Goal: Transaction & Acquisition: Purchase product/service

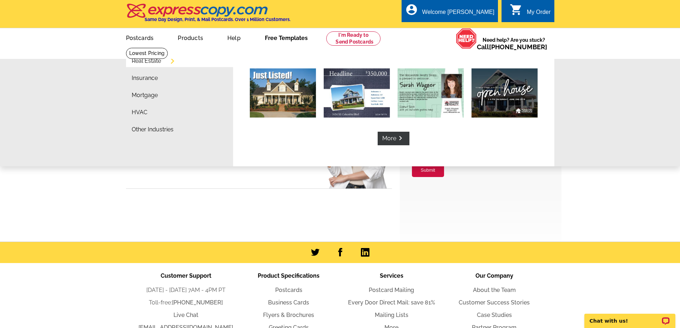
click at [299, 40] on link "Free Templates" at bounding box center [287, 37] width 66 height 17
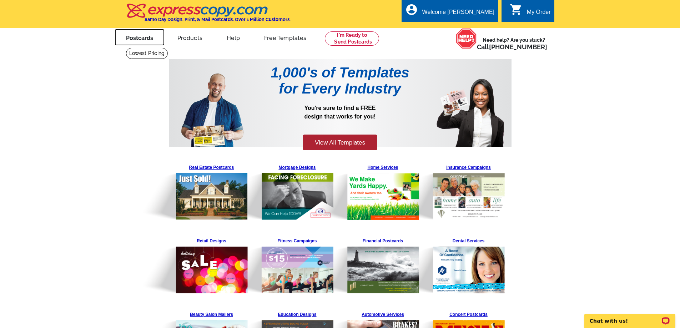
click at [135, 39] on link "Postcards" at bounding box center [140, 37] width 50 height 17
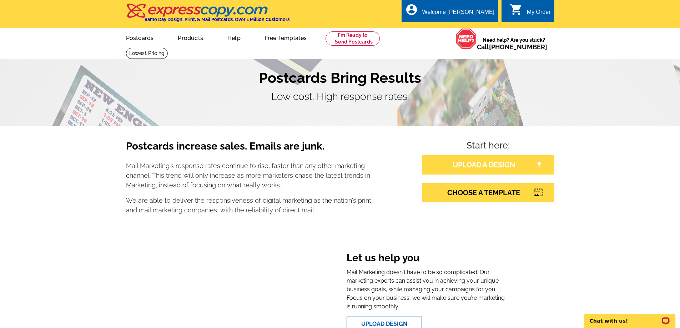
click at [499, 165] on link "UPLOAD A DESIGN" at bounding box center [488, 164] width 132 height 19
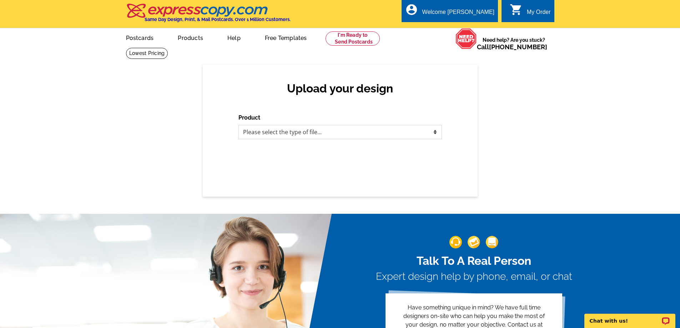
click at [435, 132] on select "Please select the type of file... Postcards Business Cards Letters and flyers G…" at bounding box center [341, 132] width 204 height 14
select select "1"
click at [239, 125] on select "Please select the type of file... Postcards Business Cards Letters and flyers G…" at bounding box center [341, 132] width 204 height 14
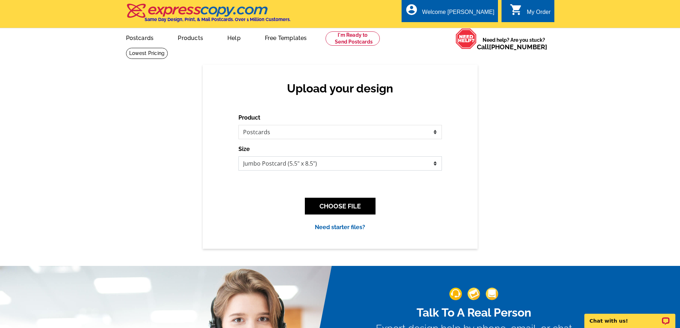
click at [435, 164] on select "Jumbo Postcard (5.5" x 8.5") Regular Postcard (4.25" x 5.6") Panoramic Postcard…" at bounding box center [341, 163] width 204 height 14
select select "1"
click at [239, 157] on select "Jumbo Postcard (5.5" x 8.5") Regular Postcard (4.25" x 5.6") Panoramic Postcard…" at bounding box center [341, 163] width 204 height 14
click at [351, 209] on button "CHOOSE FILE" at bounding box center [340, 206] width 71 height 17
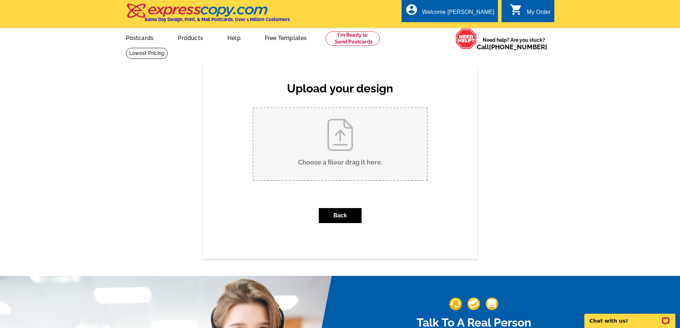
click at [344, 147] on input "Choose a file or drag it here ." at bounding box center [341, 144] width 174 height 72
type input "C:\fakepath\• 5 Bed Room • 3.5 Bath Room.pdf"
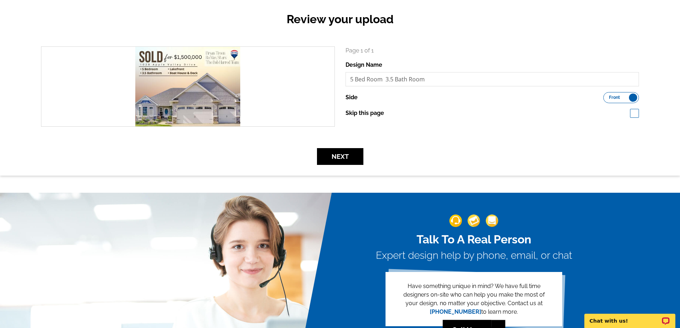
scroll to position [36, 0]
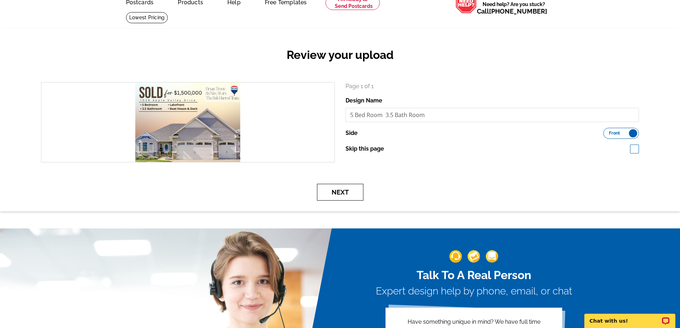
click at [352, 194] on button "Next" at bounding box center [340, 192] width 46 height 17
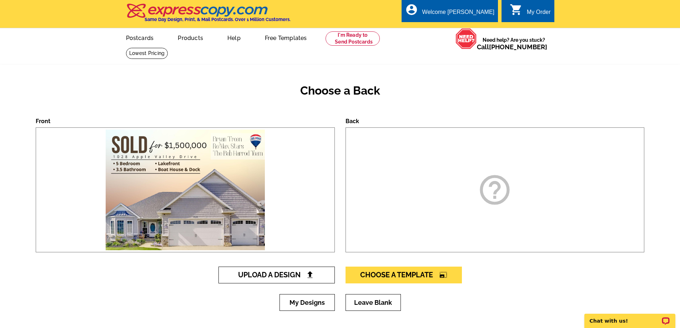
click at [311, 276] on img at bounding box center [309, 274] width 7 height 7
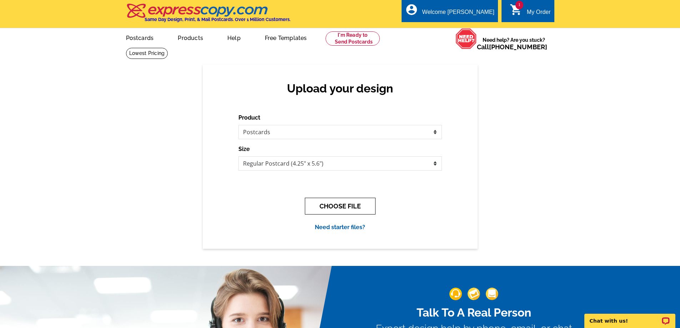
click at [365, 205] on button "CHOOSE FILE" at bounding box center [340, 206] width 71 height 17
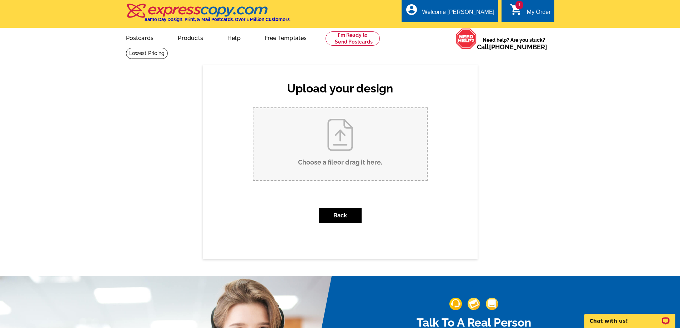
click at [365, 165] on input "Choose a file or drag it here ." at bounding box center [341, 144] width 174 height 72
type input "C:\fakepath\• 5 Bed Room • 3.5 Bath Room (1).pdf"
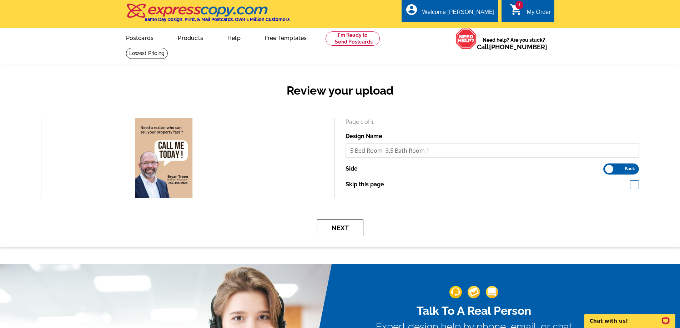
click at [350, 227] on button "Next" at bounding box center [340, 228] width 46 height 17
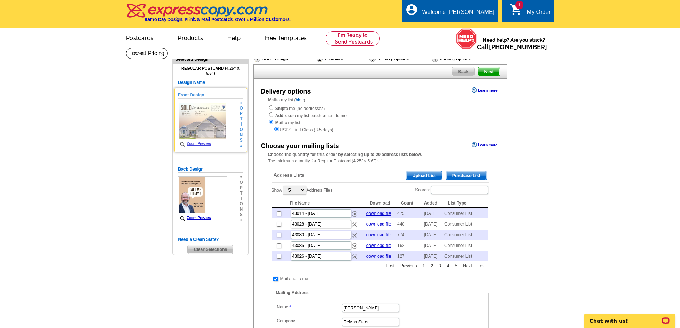
click at [203, 146] on link "Zoom Preview" at bounding box center [194, 144] width 33 height 4
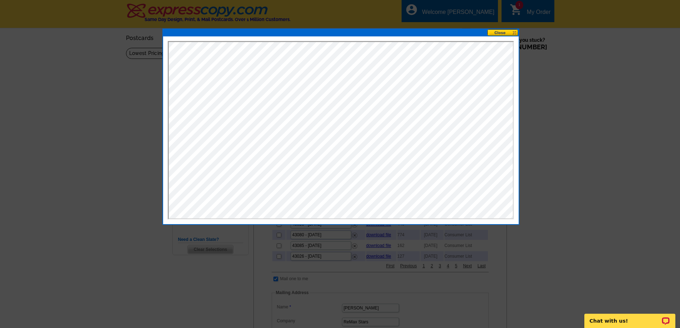
click at [507, 30] on button at bounding box center [502, 32] width 31 height 7
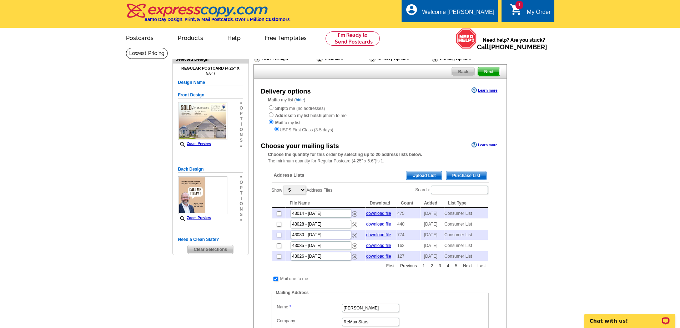
click at [125, 192] on main "Need Help? call [PHONE_NUMBER], chat with support, or have our designers make s…" at bounding box center [340, 280] width 680 height 466
click at [534, 150] on main "Need Help? call [PHONE_NUMBER], chat with support, or have our designers make s…" at bounding box center [340, 280] width 680 height 466
click at [535, 145] on main "Need Help? call [PHONE_NUMBER], chat with support, or have our designers make s…" at bounding box center [340, 280] width 680 height 466
click at [516, 9] on icon "shopping_cart" at bounding box center [516, 9] width 13 height 13
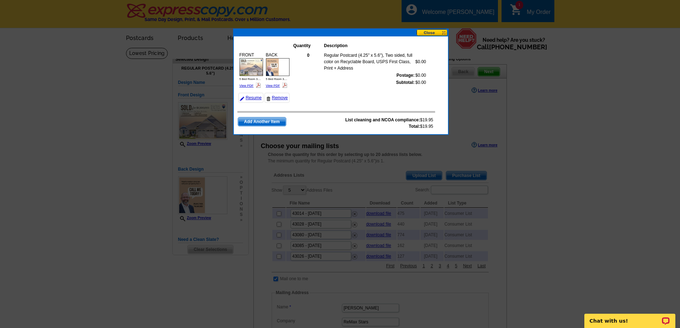
click at [437, 32] on button at bounding box center [432, 32] width 31 height 7
